Goal: Information Seeking & Learning: Learn about a topic

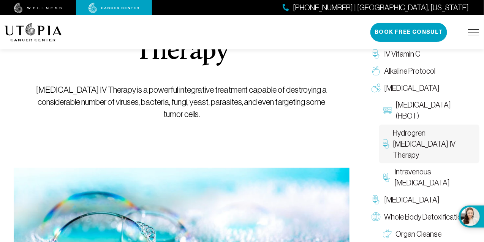
scroll to position [146, 0]
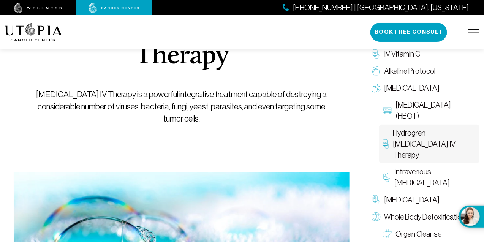
click at [422, 128] on span "Hydrogren [MEDICAL_DATA] IV Therapy" at bounding box center [434, 144] width 82 height 33
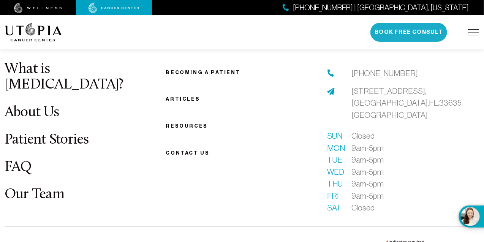
scroll to position [1406, 0]
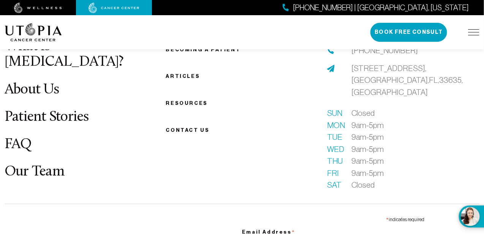
click at [20, 138] on link "FAQ" at bounding box center [18, 145] width 27 height 15
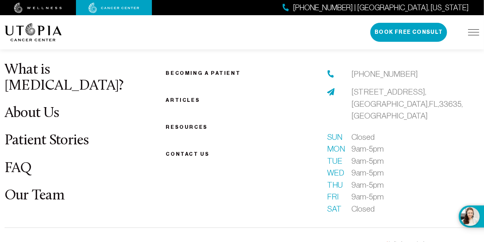
scroll to position [909, 0]
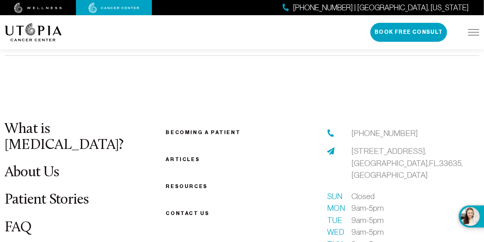
click at [17, 220] on link "FAQ" at bounding box center [18, 227] width 27 height 15
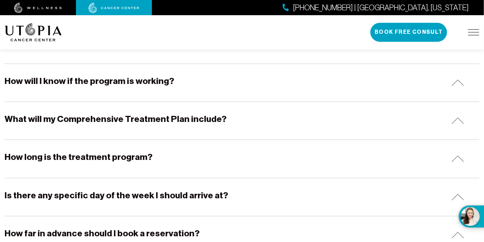
scroll to position [608, 0]
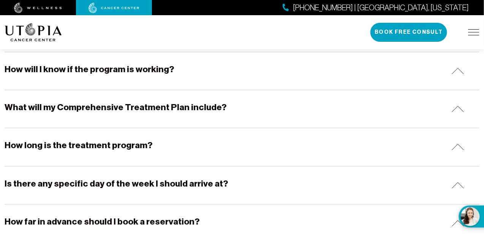
click at [460, 106] on img at bounding box center [458, 109] width 13 height 6
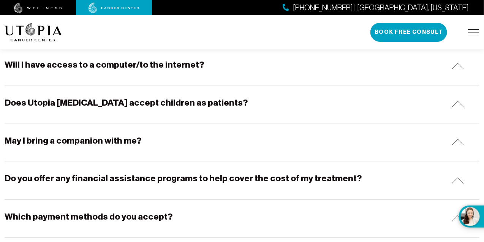
scroll to position [304, 0]
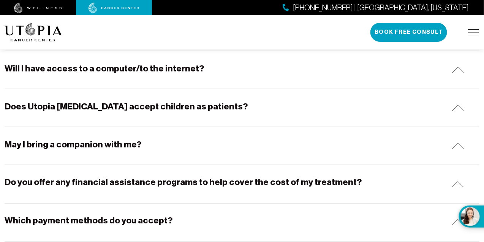
click at [478, 28] on div "[PHONE_NUMBER] | [GEOGRAPHIC_DATA], [US_STATE] Book Free Consult" at bounding box center [424, 32] width 109 height 19
click at [477, 30] on img at bounding box center [473, 32] width 11 height 6
